Goal: Task Accomplishment & Management: Complete application form

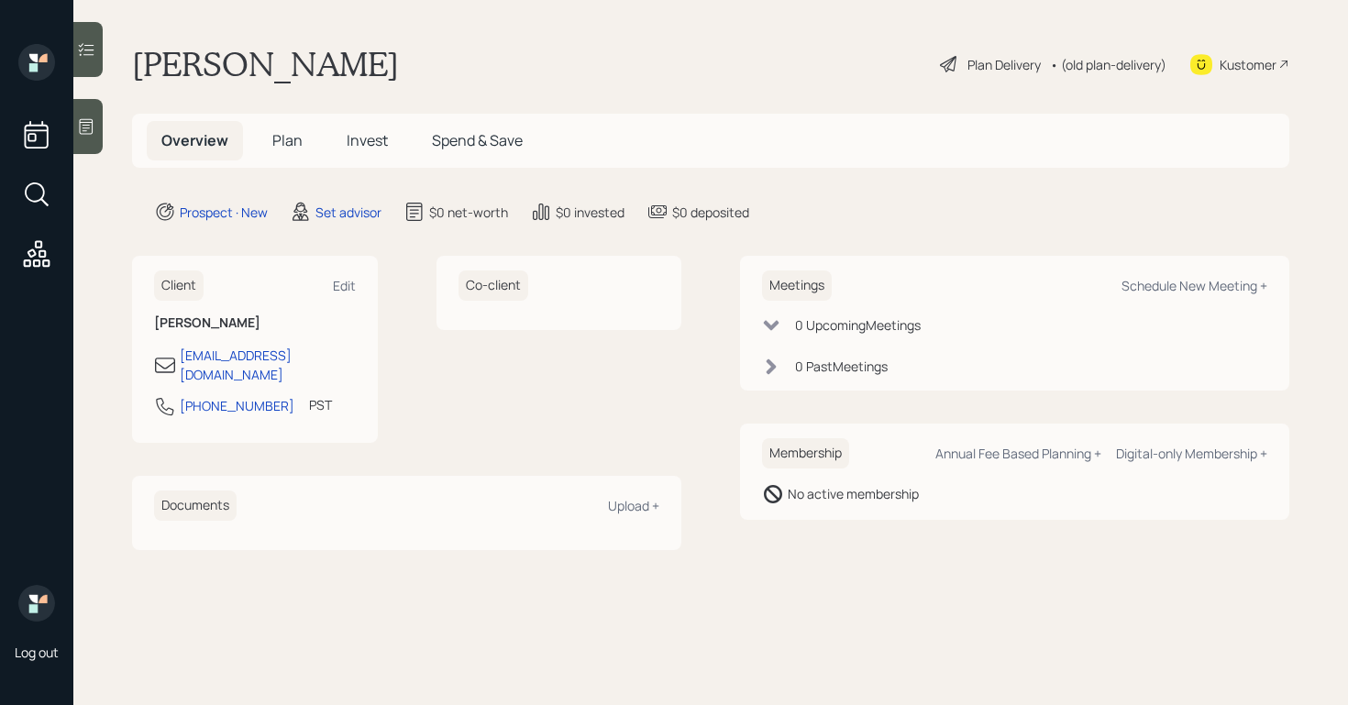
click at [85, 124] on icon at bounding box center [86, 126] width 18 height 18
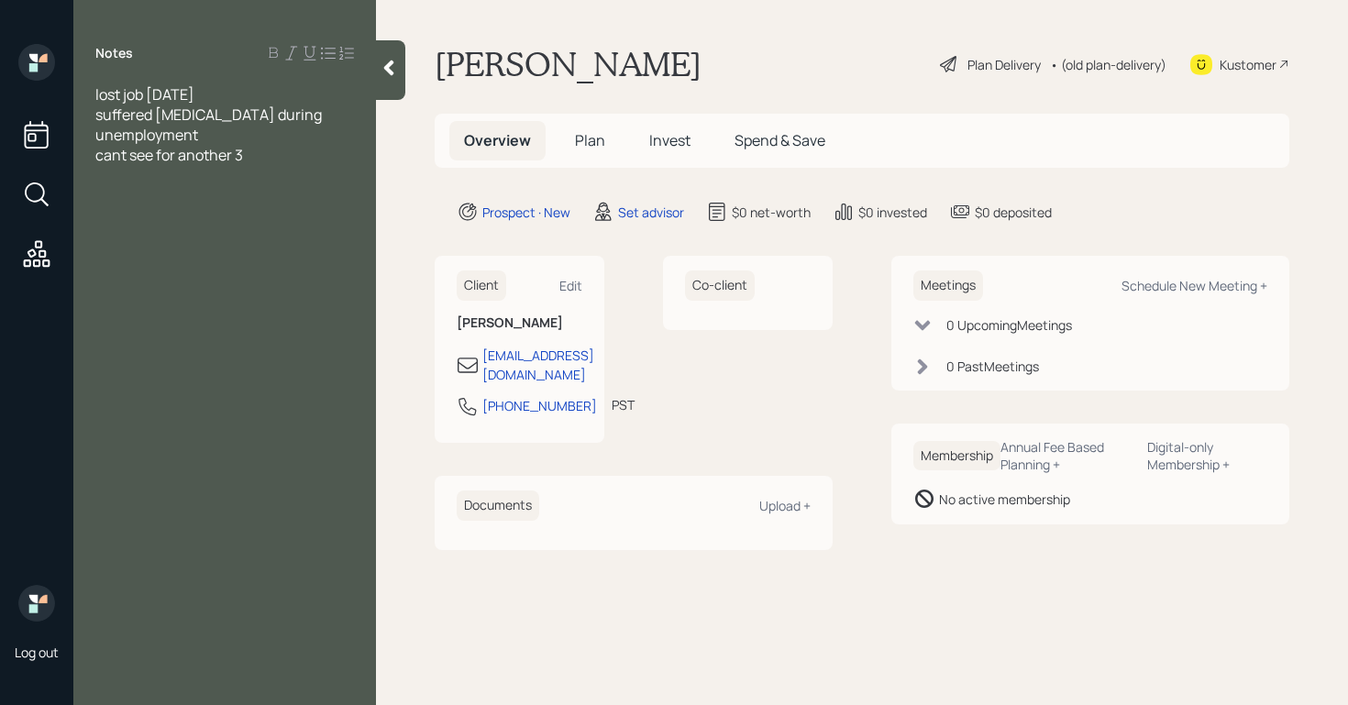
click at [267, 119] on span "suffered [MEDICAL_DATA] during unemployment" at bounding box center [209, 125] width 229 height 40
click at [291, 156] on div "cant see for another 3" at bounding box center [224, 155] width 259 height 20
click at [96, 220] on span "home $400K owes $110K hows to use quity to stay aflot?" at bounding box center [219, 205] width 248 height 40
click at [243, 215] on div "home $400K owes $110K hows to use equity to stay aflot?" at bounding box center [224, 205] width 259 height 40
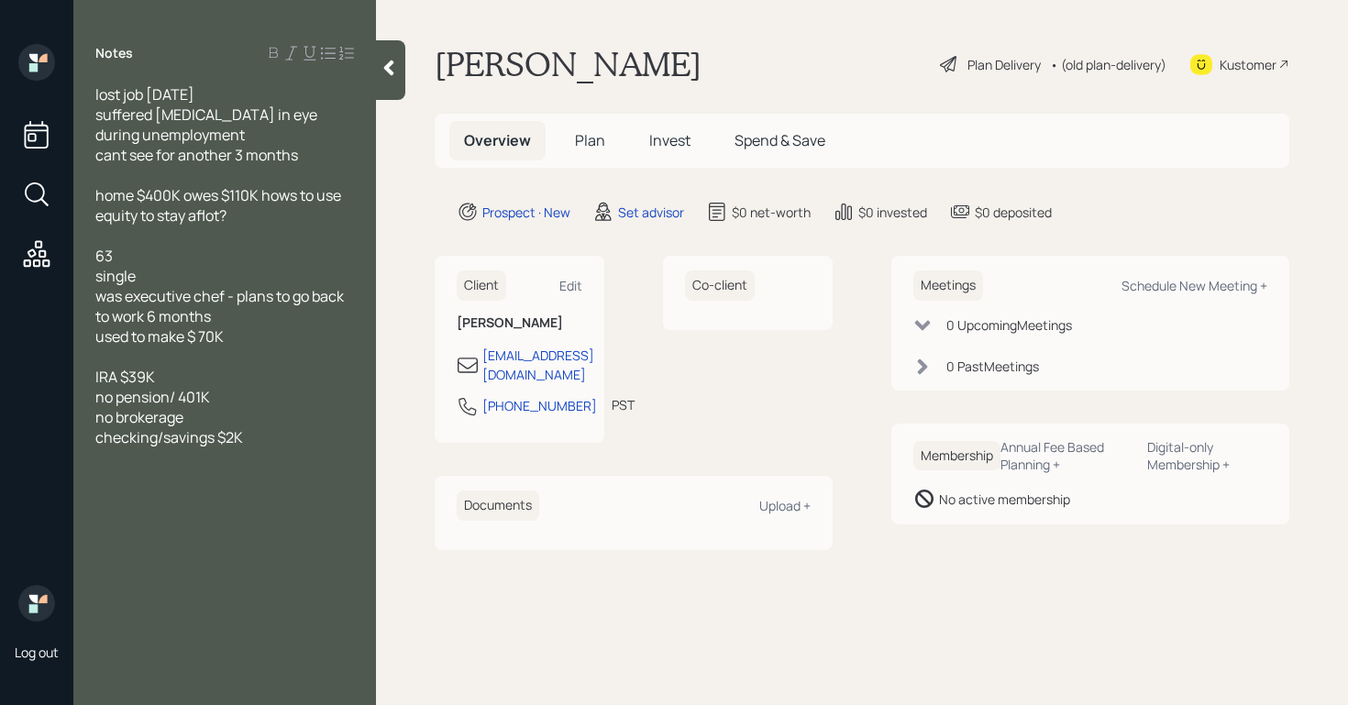
click at [280, 217] on div "home $400K owes $110K hows to use equity to stay aflot?" at bounding box center [224, 205] width 259 height 40
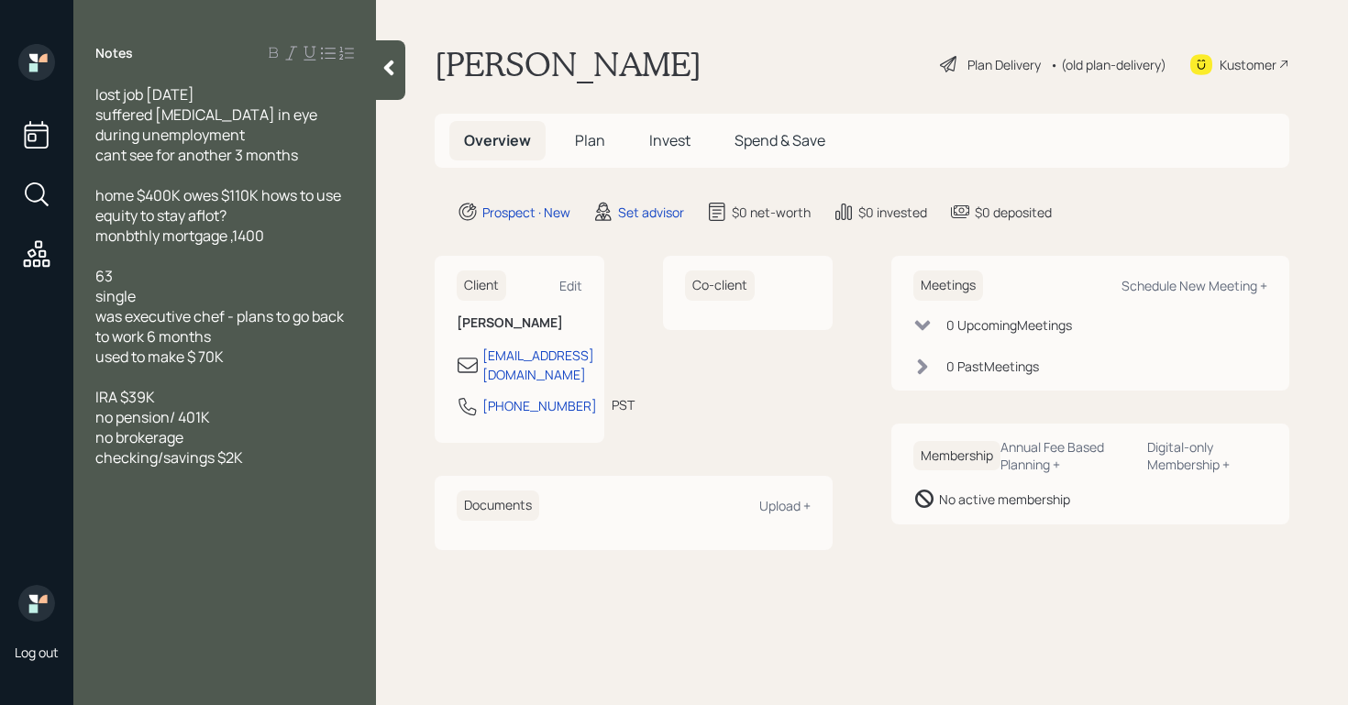
click at [240, 240] on span "monbthly mortgage ,1400" at bounding box center [179, 236] width 169 height 20
click at [127, 518] on div at bounding box center [224, 518] width 259 height 20
click at [1149, 295] on div "Meetings Schedule New Meeting +" at bounding box center [1090, 285] width 354 height 30
click at [1149, 287] on div "Schedule New Meeting +" at bounding box center [1194, 285] width 146 height 17
select select "round-[PERSON_NAME]"
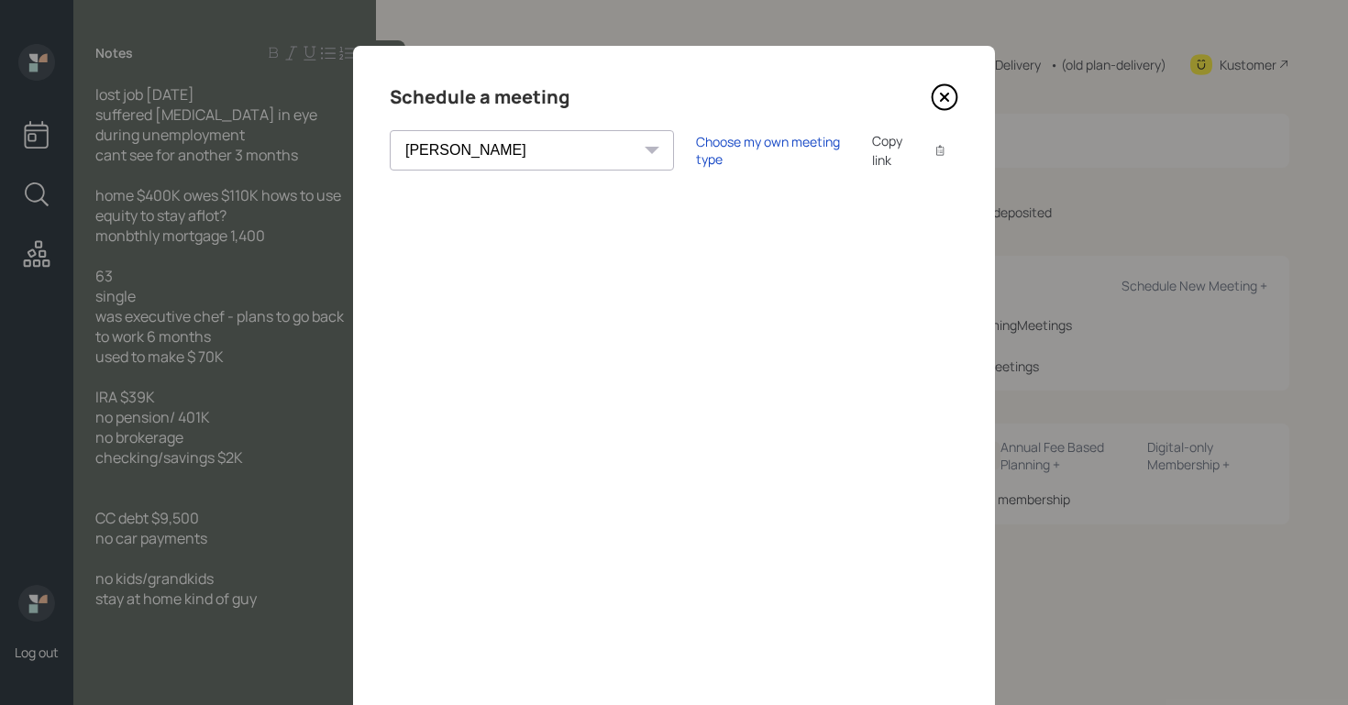
click at [941, 96] on icon at bounding box center [944, 97] width 7 height 7
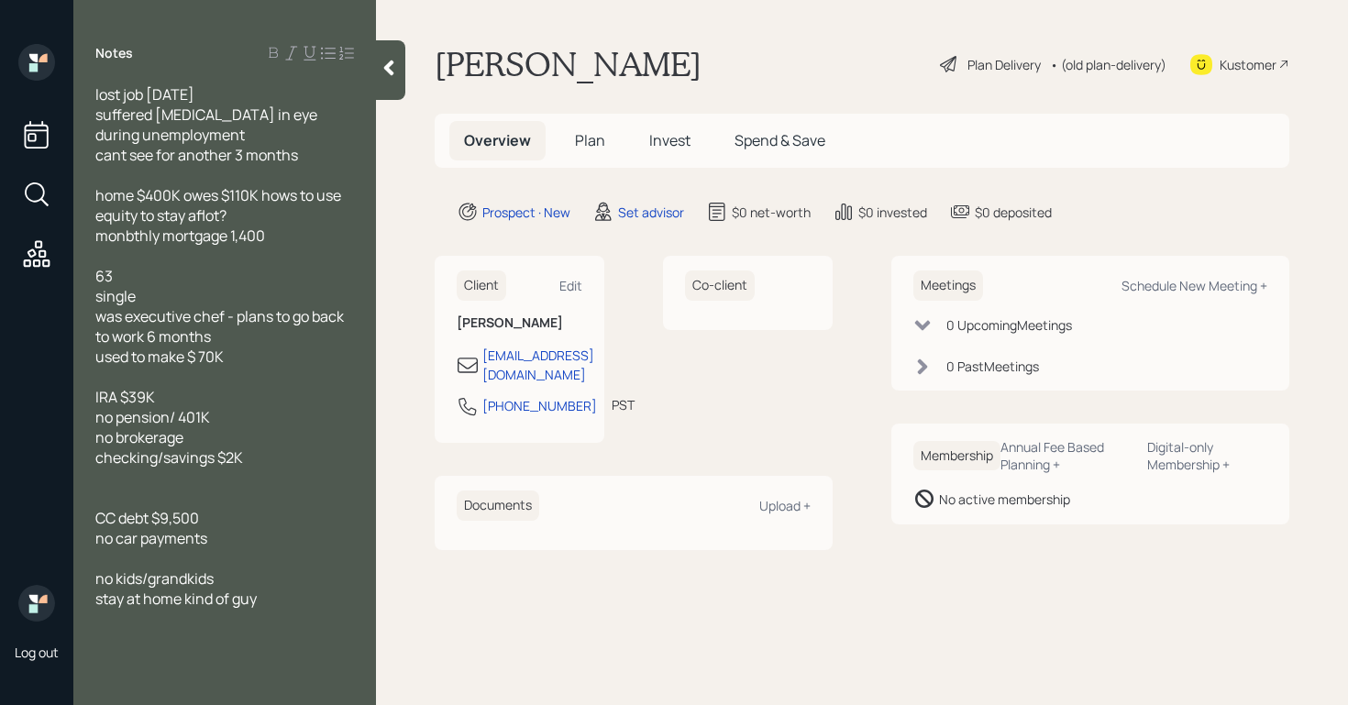
click at [259, 98] on div "lost job [DATE]" at bounding box center [224, 94] width 259 height 20
drag, startPoint x: 312, startPoint y: 115, endPoint x: 349, endPoint y: 127, distance: 39.4
click at [349, 127] on div "suffered [MEDICAL_DATA] in eye during unemployment" at bounding box center [224, 125] width 259 height 40
copy span "during unemployment"
click at [265, 93] on div "lost job [DATE]" at bounding box center [224, 94] width 259 height 20
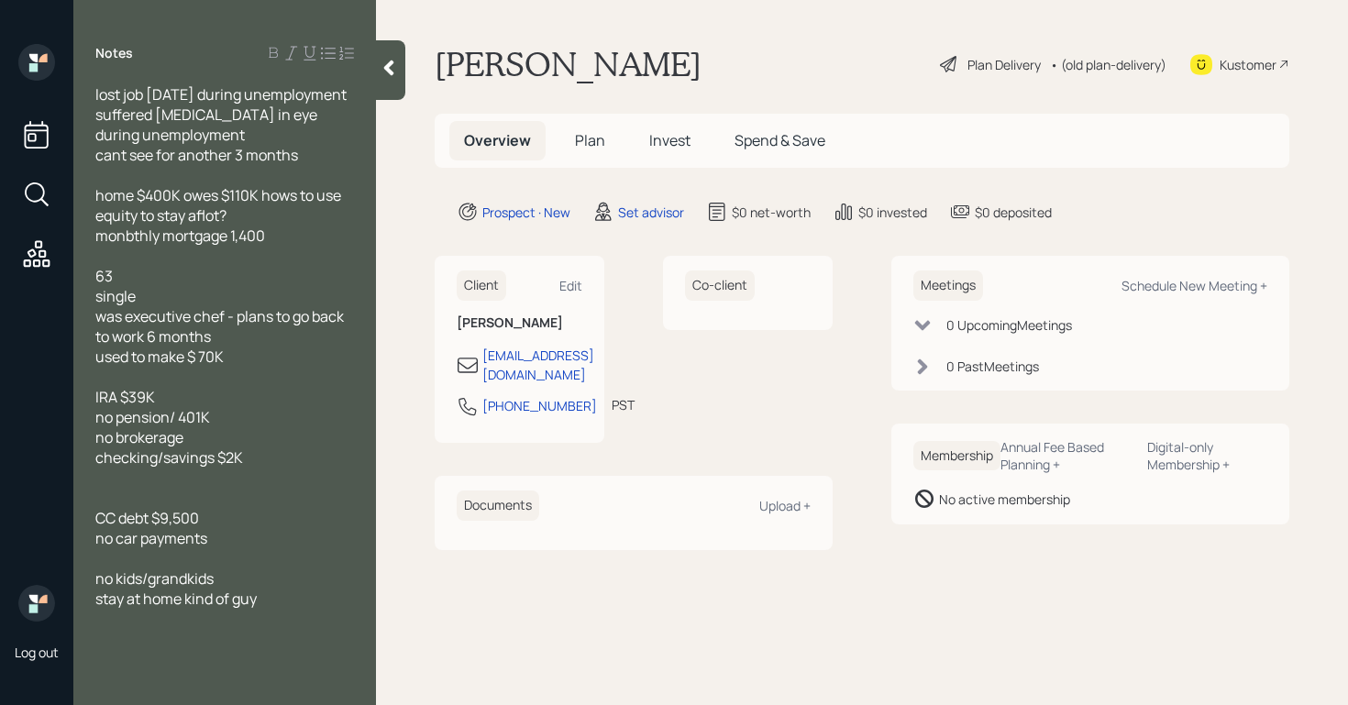
drag, startPoint x: 180, startPoint y: 138, endPoint x: 265, endPoint y: 141, distance: 85.3
click at [264, 141] on span "lost job [DATE] during unemployment suffered [MEDICAL_DATA] in eye during unemp…" at bounding box center [222, 114] width 254 height 61
drag, startPoint x: 333, startPoint y: 135, endPoint x: 182, endPoint y: 140, distance: 151.4
click at [182, 140] on div "lost job [DATE] during unemployment suffered [MEDICAL_DATA] in eye during unemp…" at bounding box center [224, 114] width 259 height 61
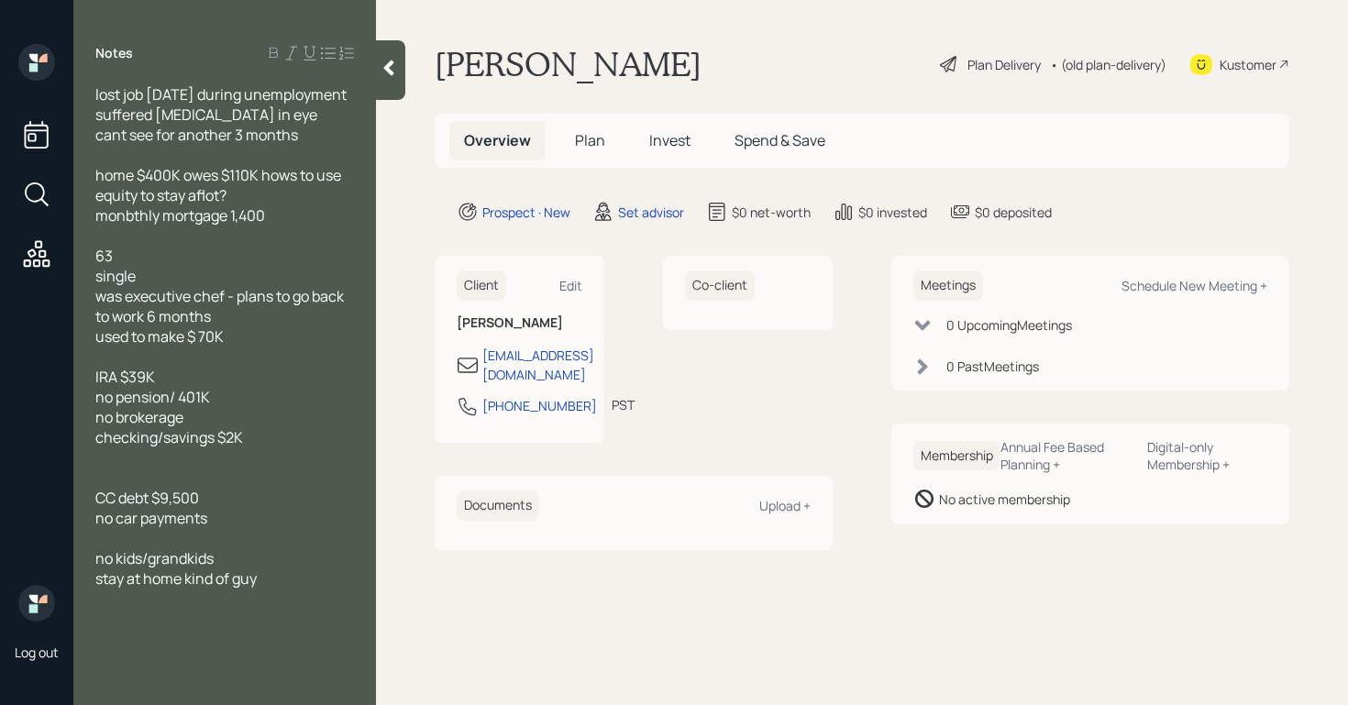
click at [337, 145] on div "cant see for another 3 months" at bounding box center [224, 135] width 259 height 20
click at [284, 367] on div at bounding box center [224, 357] width 259 height 20
click at [150, 326] on span "was executive chef - plans to go back to work 6 months" at bounding box center [220, 306] width 251 height 40
click at [98, 196] on span "home $400K owes $110K hows to use equity to stay aflot?" at bounding box center [219, 185] width 248 height 40
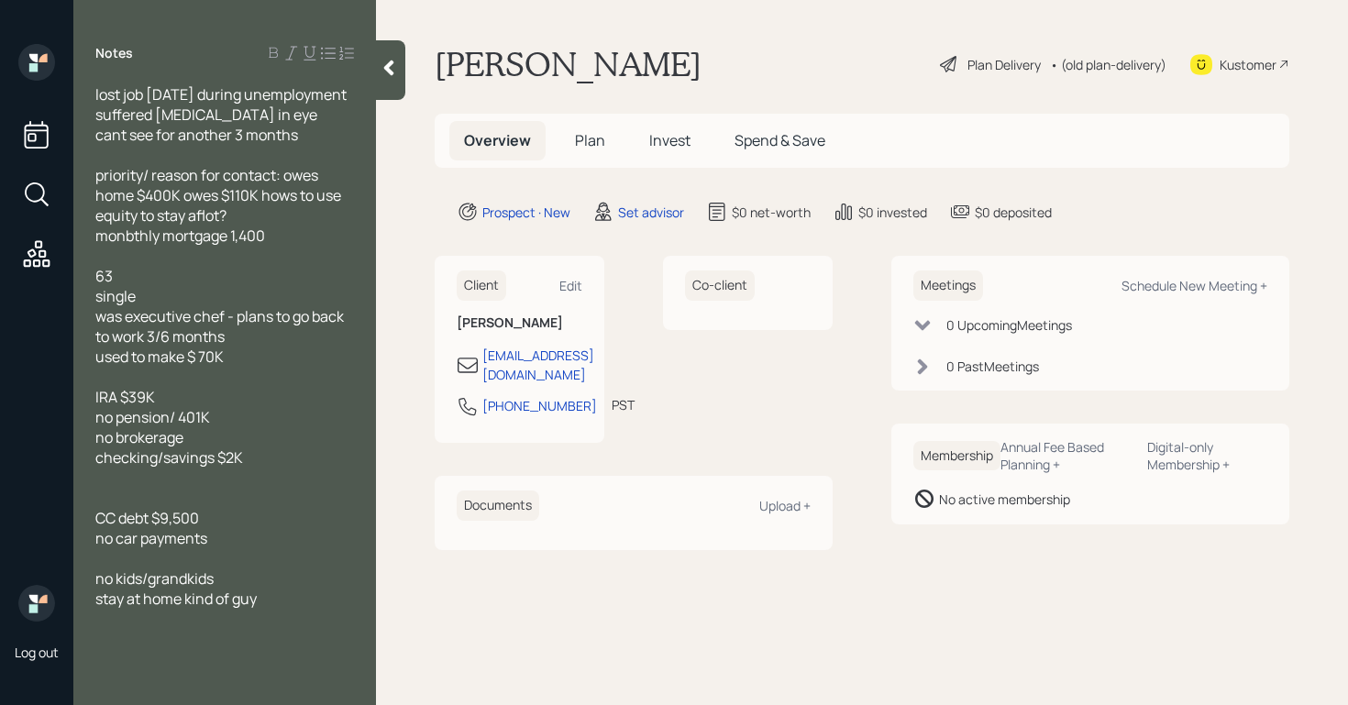
click at [140, 220] on span "priority/ reason for contact: owes home $400K owes $110K hows to use equity to …" at bounding box center [219, 195] width 248 height 61
click at [264, 219] on span "priority/ reason for contact: owes home worth $400K owes $110K hows to use equi…" at bounding box center [218, 195] width 247 height 61
click at [175, 226] on span "priority/ reason for contact: owes home worth $400K has balance of $110K hows t…" at bounding box center [222, 195] width 254 height 61
click at [171, 306] on div "single" at bounding box center [224, 296] width 259 height 20
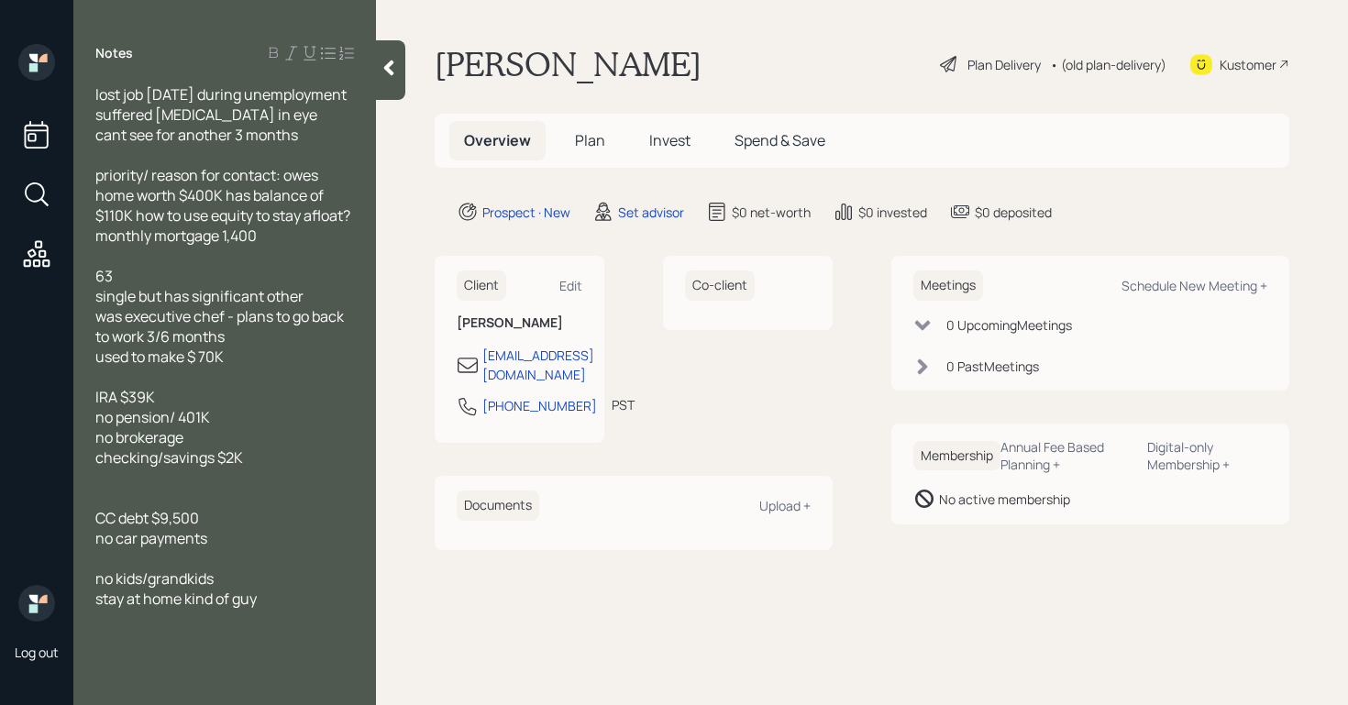
click at [186, 407] on div "IRA $39K" at bounding box center [224, 397] width 259 height 20
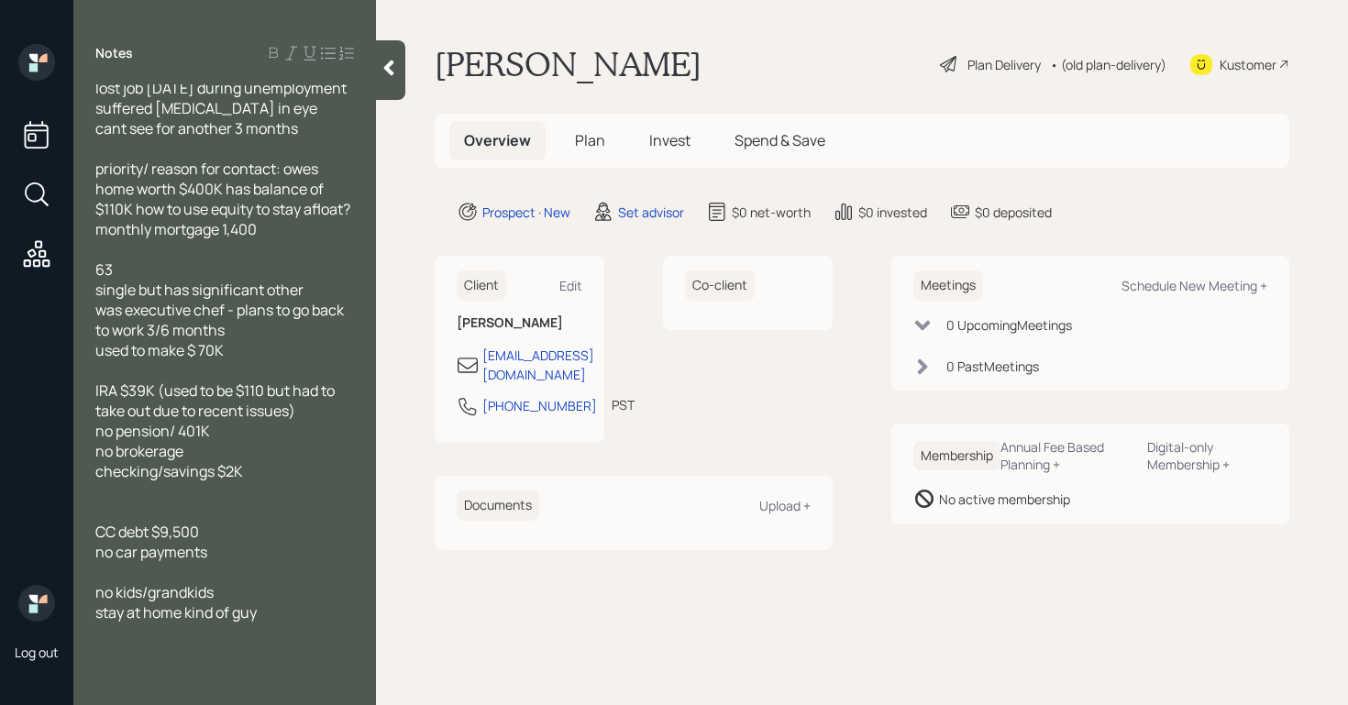
click at [101, 542] on span "CC debt $9,500" at bounding box center [147, 532] width 104 height 20
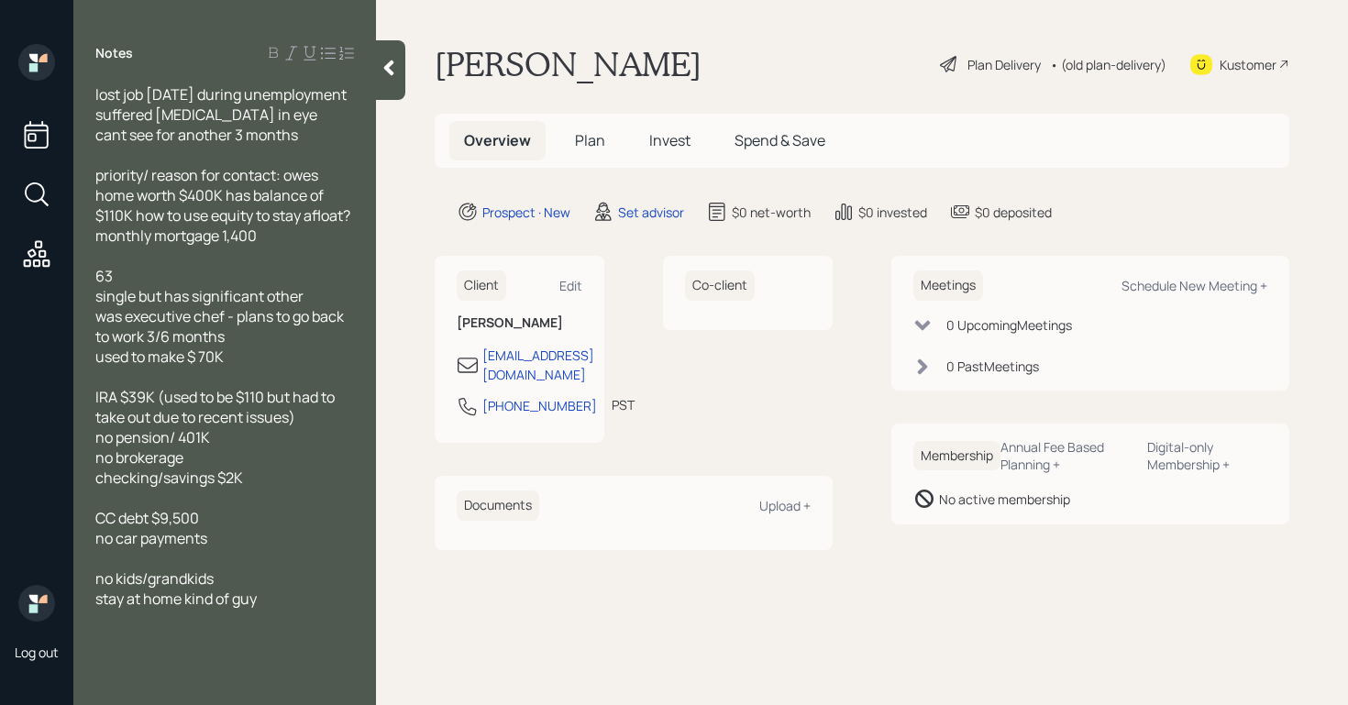
click at [149, 589] on span "no kids/grandkids" at bounding box center [154, 578] width 118 height 20
click at [299, 609] on div "stay at home kind of guy" at bounding box center [224, 599] width 259 height 20
